Goal: Task Accomplishment & Management: Complete application form

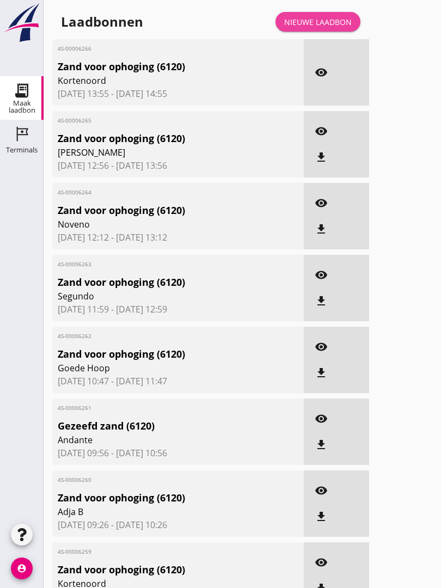
click at [324, 28] on div "Nieuwe laadbon" at bounding box center [318, 21] width 68 height 11
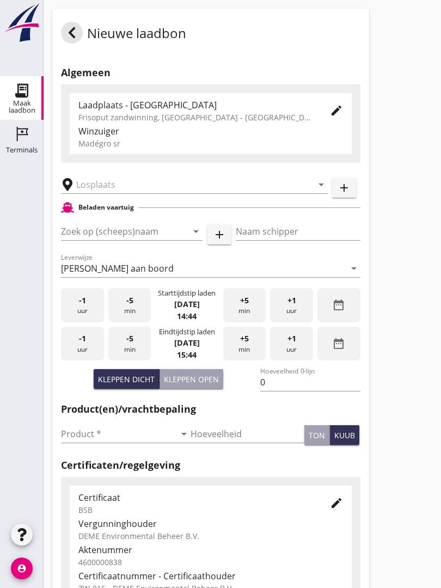
click at [136, 193] on input "text" at bounding box center [186, 184] width 221 height 17
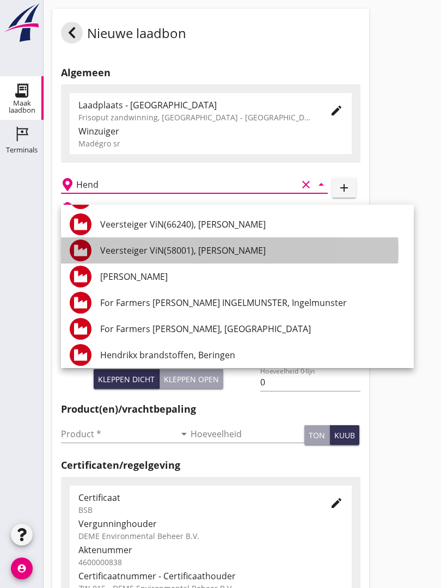
scroll to position [180, 0]
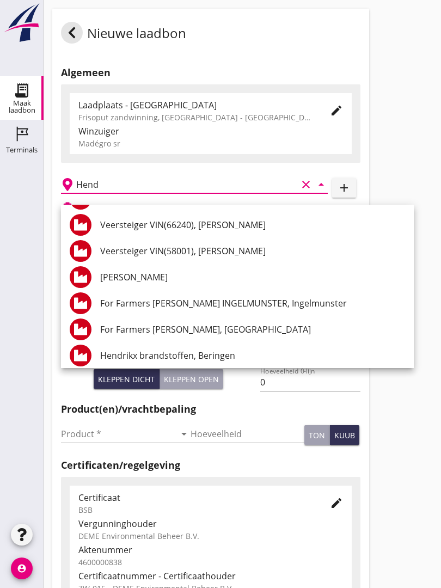
click at [225, 272] on div "[PERSON_NAME]" at bounding box center [252, 277] width 305 height 13
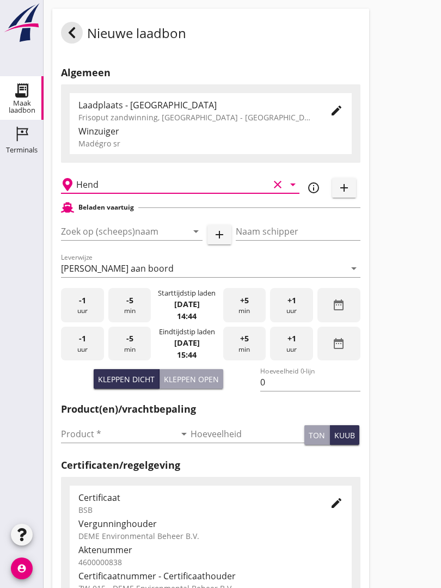
type input "[PERSON_NAME]"
click at [199, 238] on icon "arrow_drop_down" at bounding box center [195, 231] width 13 height 13
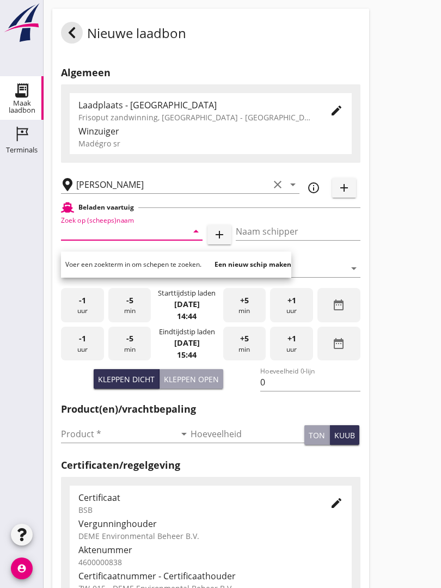
click at [105, 240] on input "Zoek op (scheeps)naam" at bounding box center [116, 231] width 111 height 17
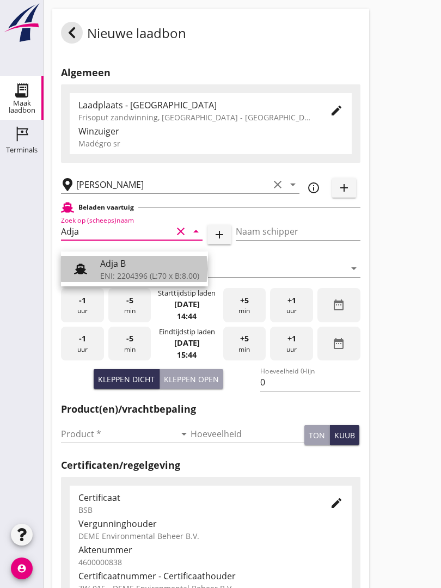
click at [129, 267] on div "Adja B" at bounding box center [149, 263] width 99 height 13
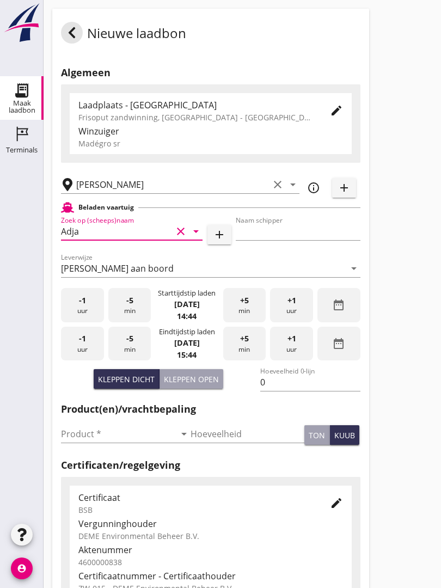
type input "Adja B"
type input "Dingemans Bezooyen"
type input "541"
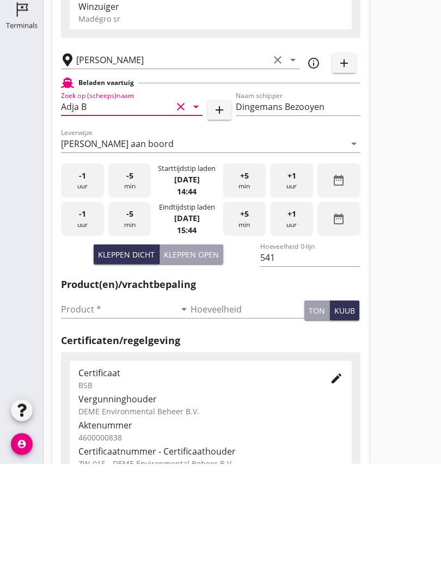
click at [82, 425] on input "Product *" at bounding box center [118, 433] width 114 height 17
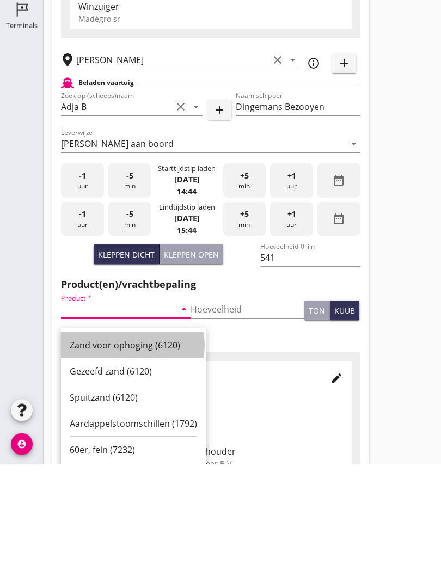
click at [127, 463] on div "Zand voor ophoging (6120)" at bounding box center [133, 469] width 127 height 13
type input "Zand voor ophoging (6120)"
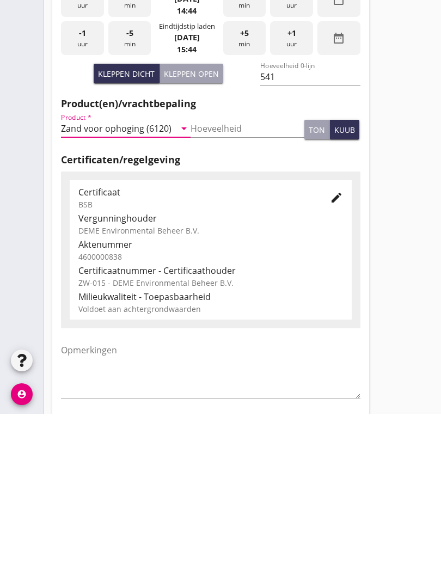
scroll to position [191, 0]
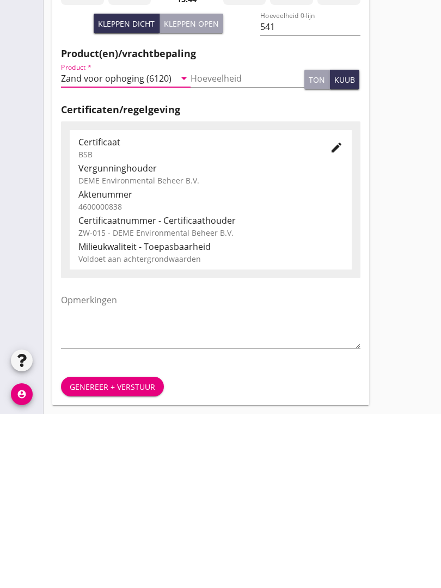
click at [125, 555] on div "Genereer + verstuur" at bounding box center [112, 560] width 85 height 11
